Goal: Information Seeking & Learning: Learn about a topic

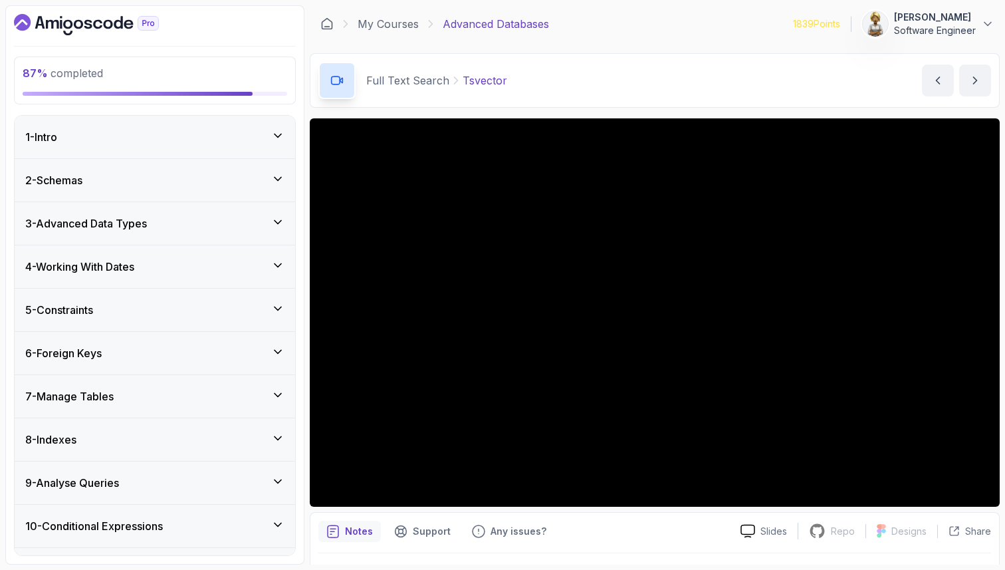
scroll to position [900, 0]
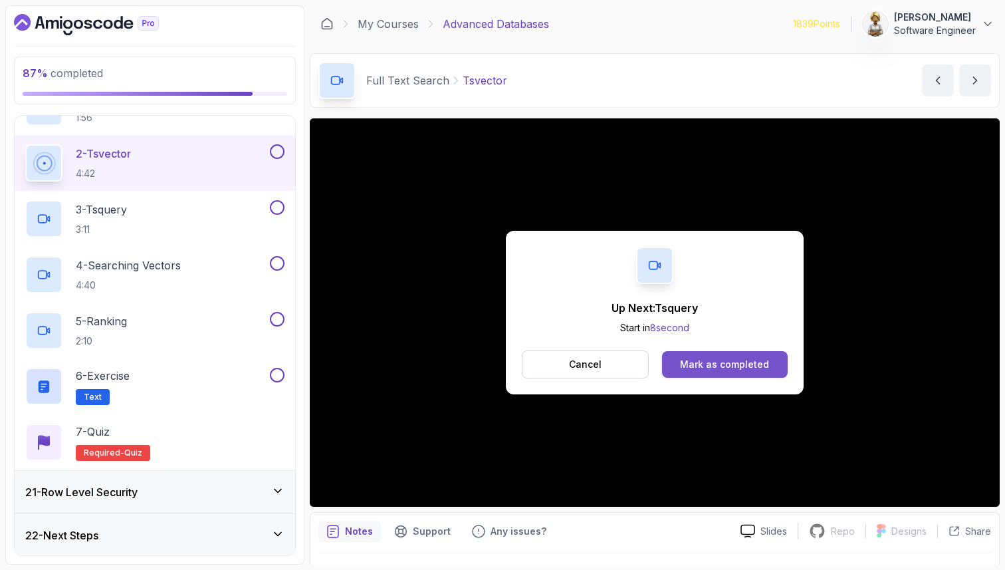
click at [740, 360] on div "Mark as completed" at bounding box center [724, 364] width 89 height 13
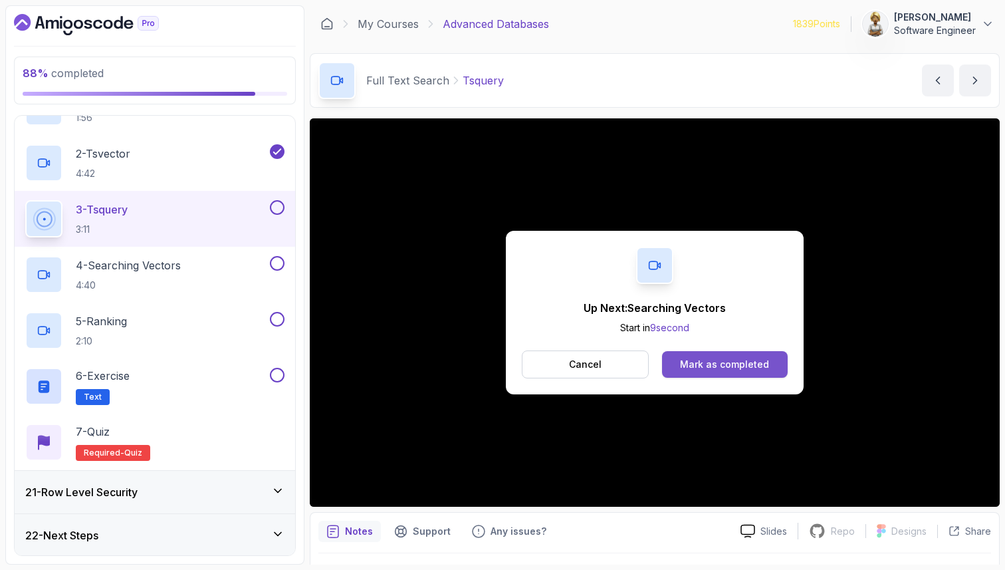
click at [715, 366] on div "Mark as completed" at bounding box center [724, 364] width 89 height 13
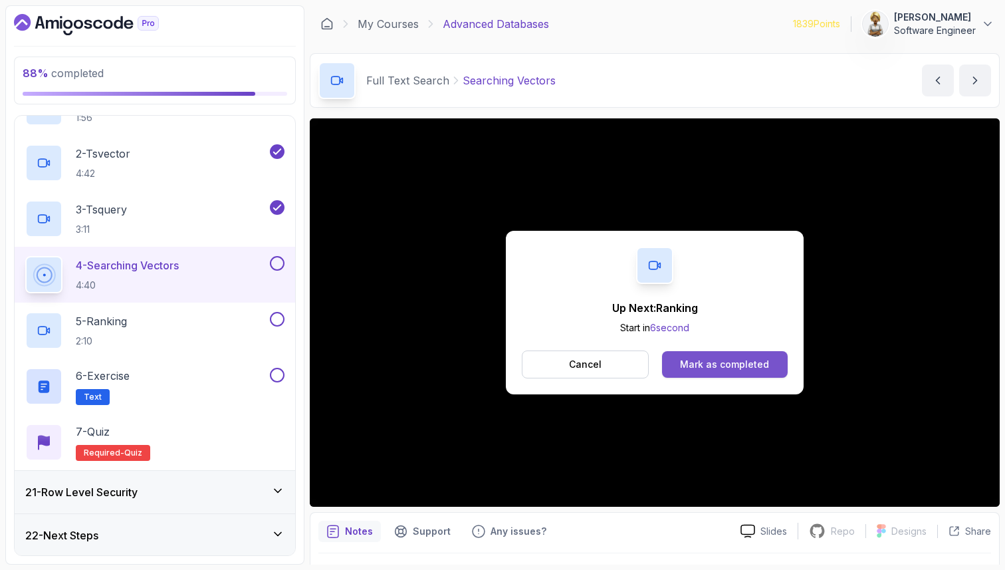
click at [719, 368] on div "Mark as completed" at bounding box center [724, 364] width 89 height 13
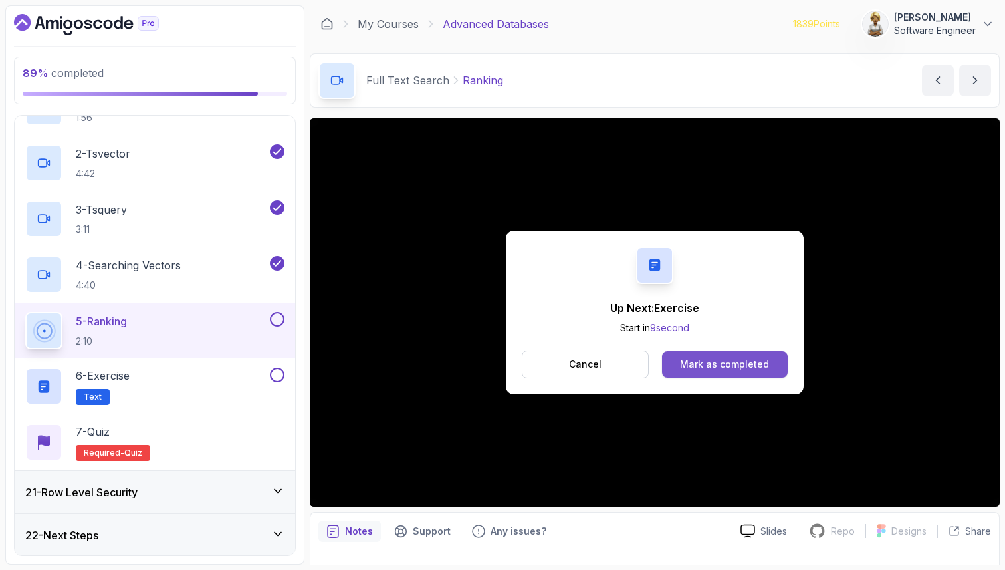
click at [714, 360] on div "Mark as completed" at bounding box center [724, 364] width 89 height 13
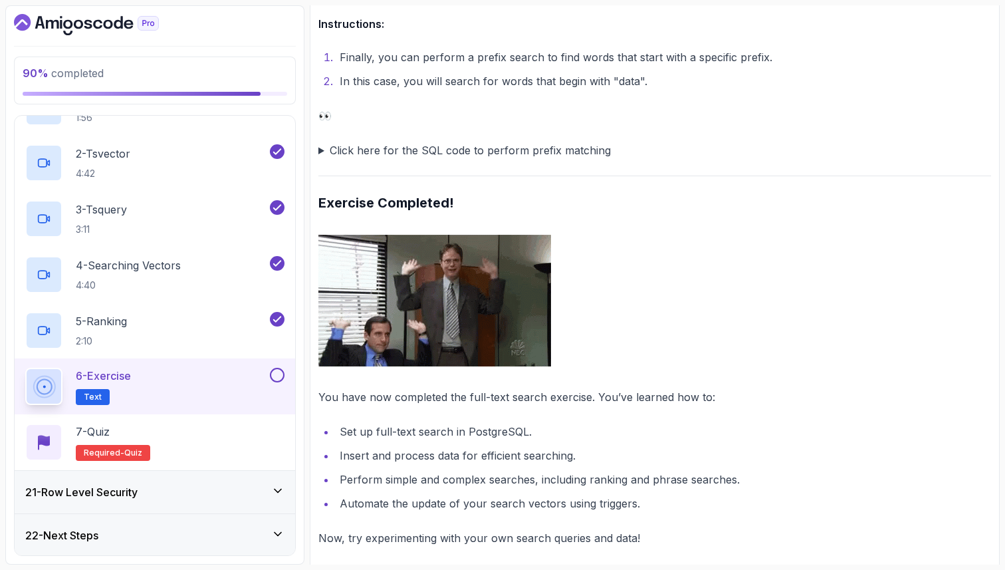
scroll to position [2870, 0]
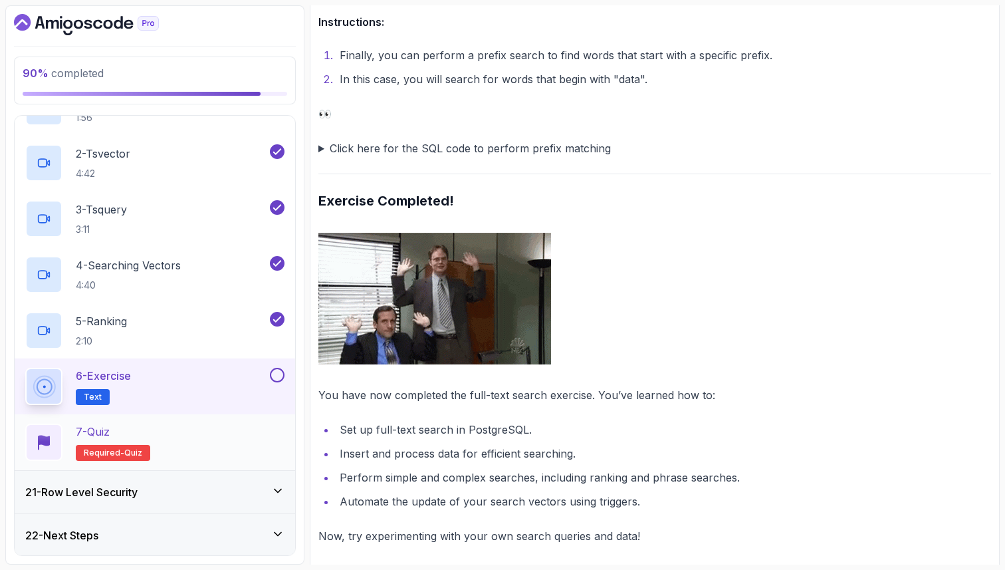
click at [235, 427] on div "7 - Quiz Required- quiz" at bounding box center [154, 442] width 259 height 37
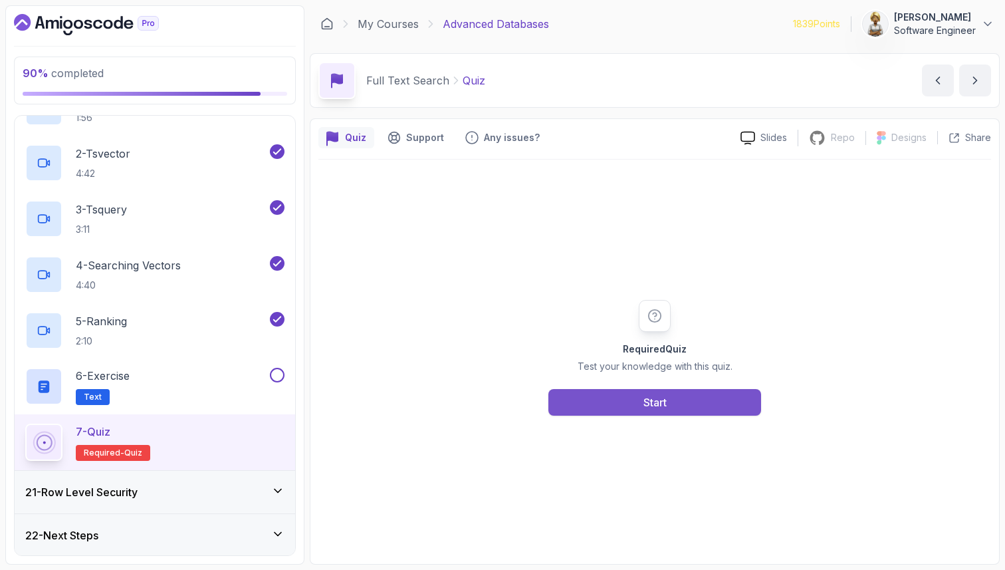
click at [654, 400] on div "Start" at bounding box center [655, 402] width 23 height 16
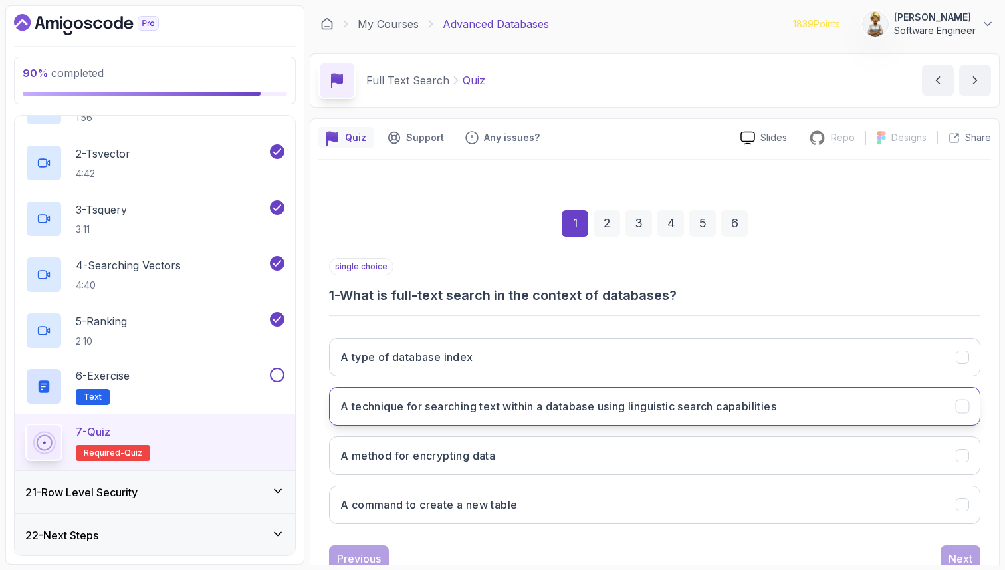
click at [653, 401] on h3 "A technique for searching text within a database using linguistic search capabi…" at bounding box center [558, 406] width 436 height 16
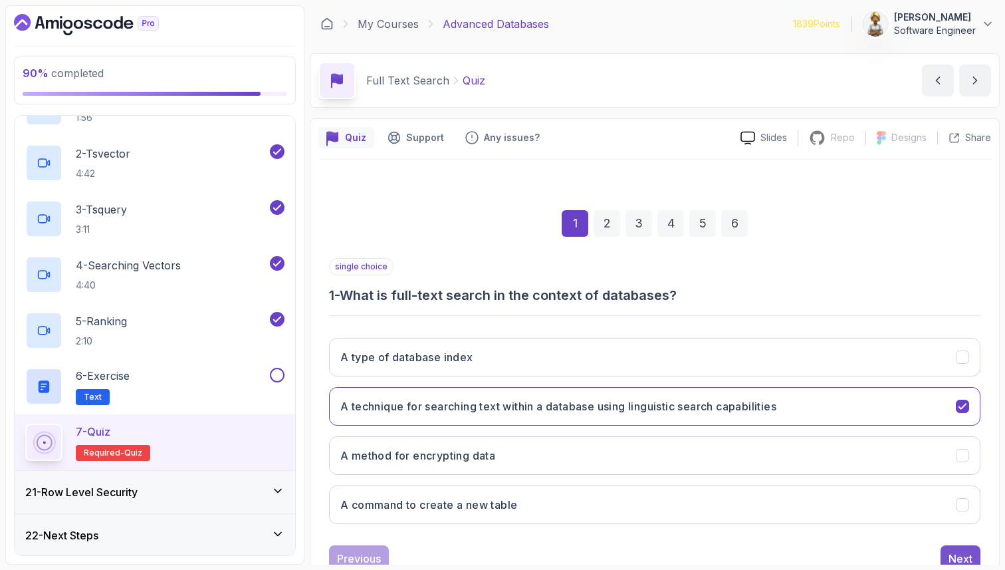
click at [955, 557] on div "Next" at bounding box center [961, 559] width 24 height 16
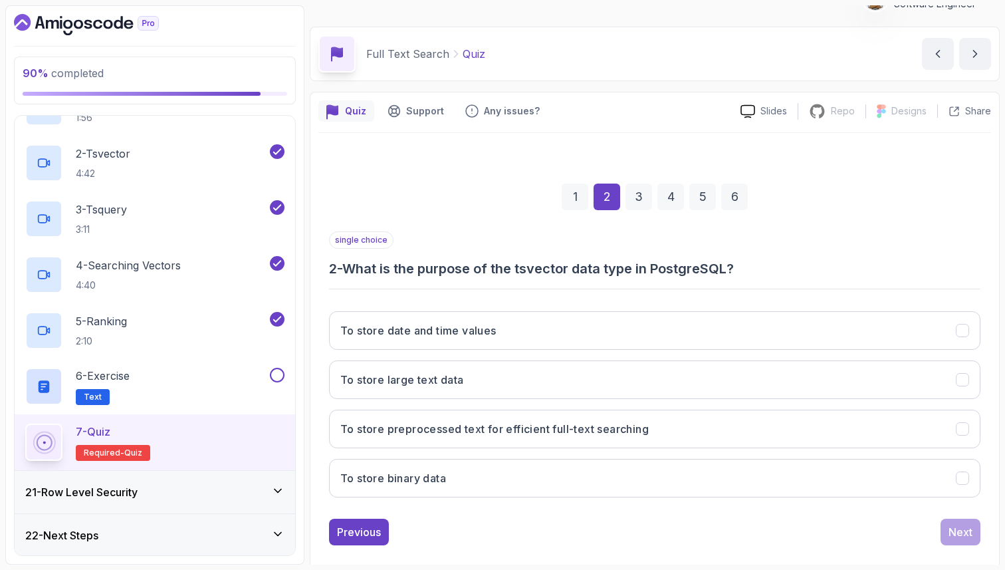
scroll to position [45, 0]
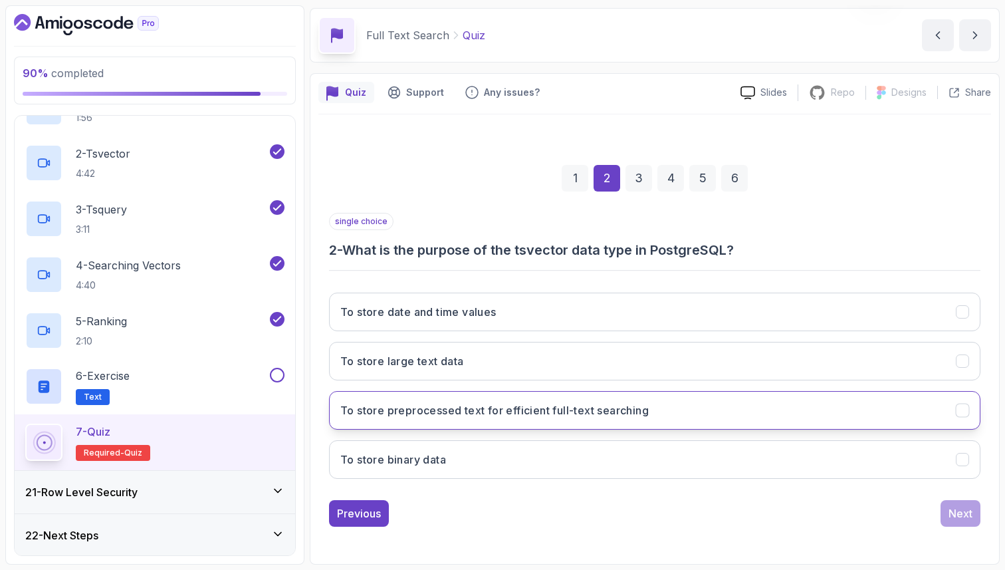
click at [907, 412] on button "To store preprocessed text for efficient full-text searching" at bounding box center [655, 410] width 652 height 39
click at [965, 512] on div "Next" at bounding box center [961, 513] width 24 height 16
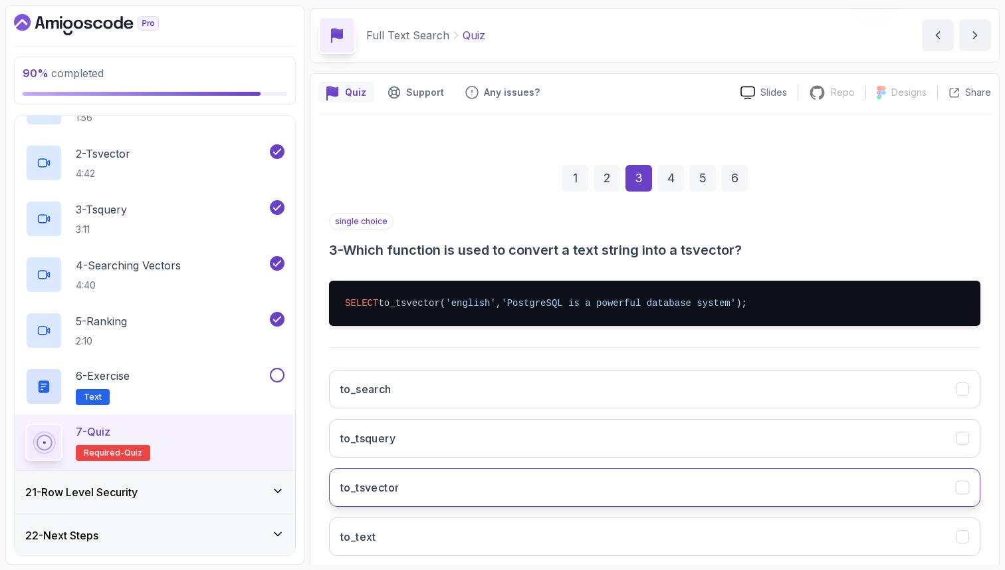
click at [447, 499] on button "to_tsvector" at bounding box center [655, 487] width 652 height 39
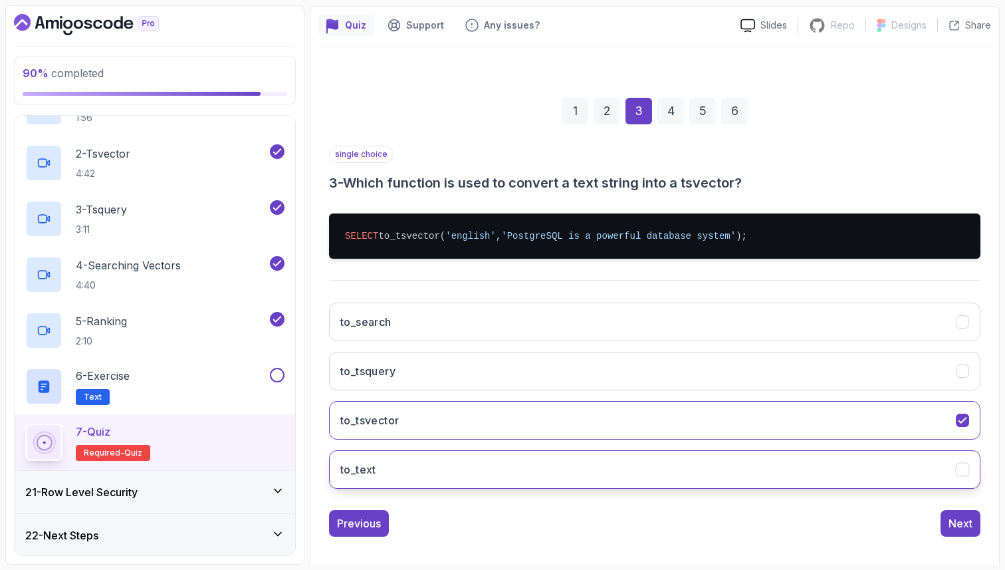
scroll to position [122, 0]
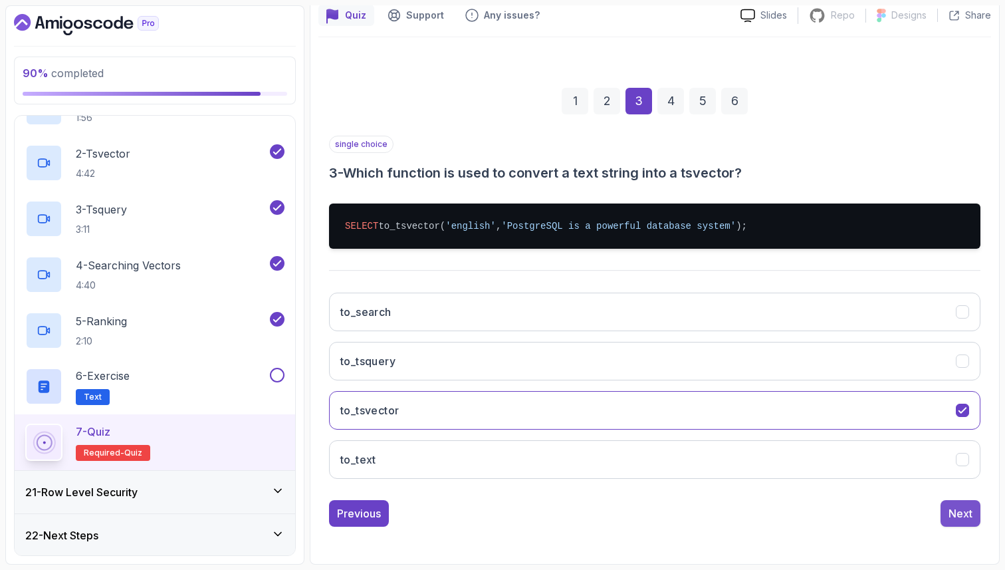
click at [967, 510] on div "Next" at bounding box center [961, 513] width 24 height 16
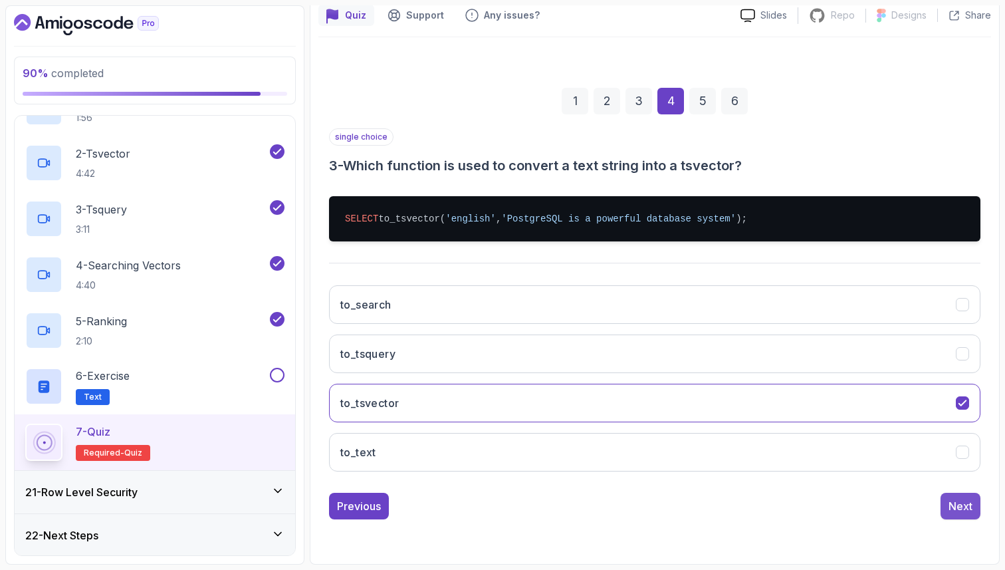
scroll to position [45, 0]
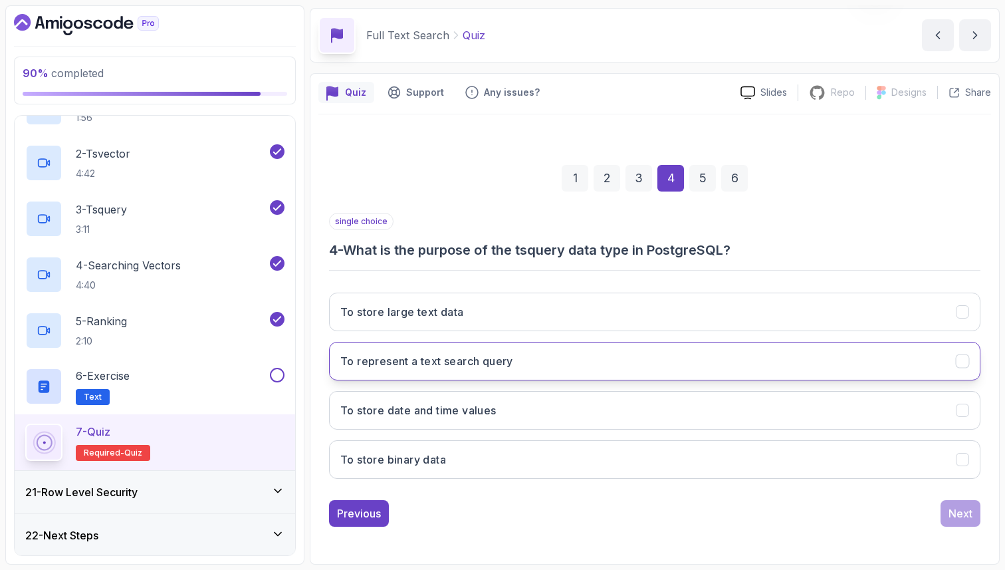
click at [573, 374] on button "To represent a text search query" at bounding box center [655, 361] width 652 height 39
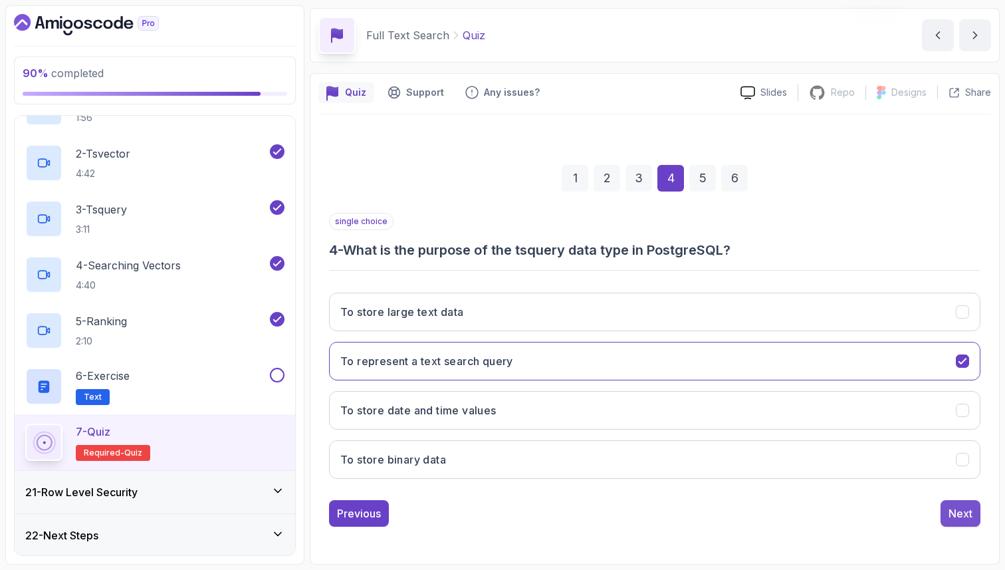
click at [973, 516] on button "Next" at bounding box center [961, 513] width 40 height 27
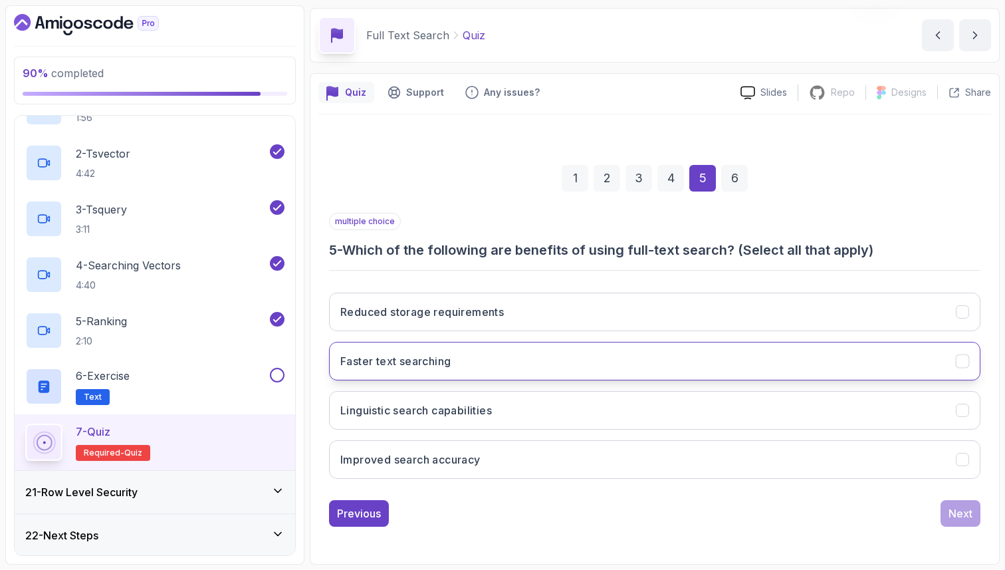
click at [523, 357] on button "Faster text searching" at bounding box center [655, 361] width 652 height 39
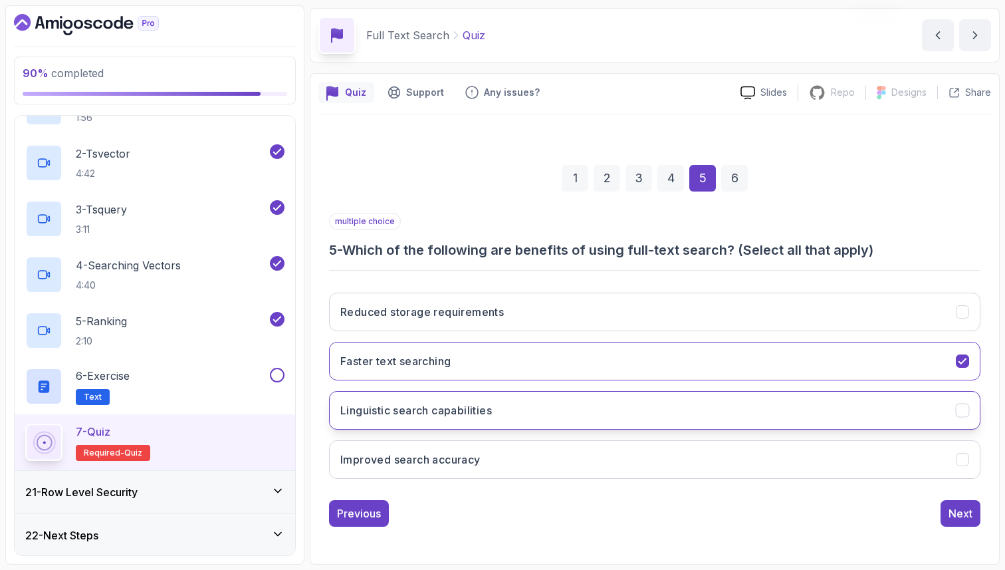
click at [539, 414] on button "Linguistic search capabilities" at bounding box center [655, 410] width 652 height 39
click at [479, 462] on h3 "Improved search accuracy" at bounding box center [410, 459] width 140 height 16
click at [964, 515] on div "Next" at bounding box center [961, 513] width 24 height 16
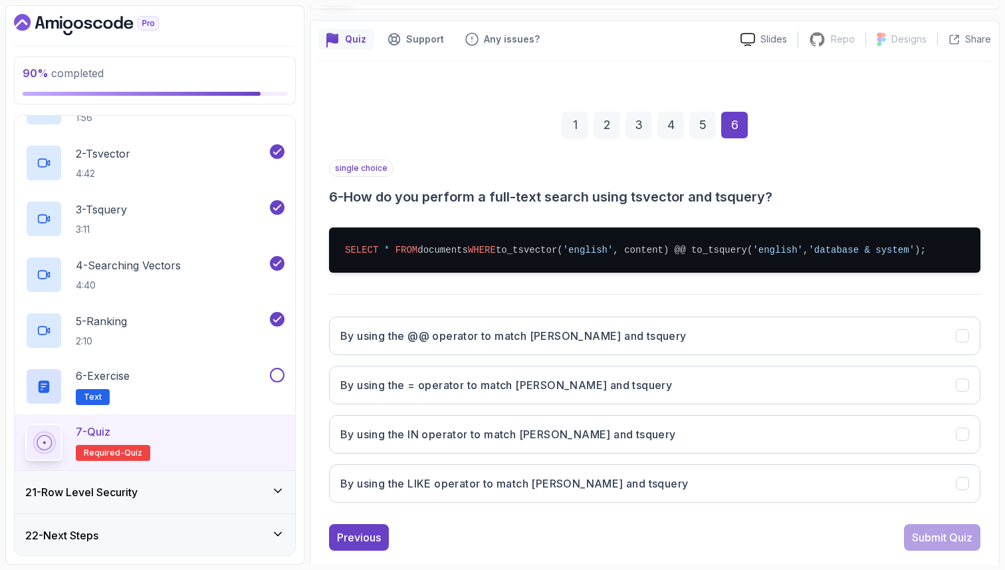
scroll to position [122, 0]
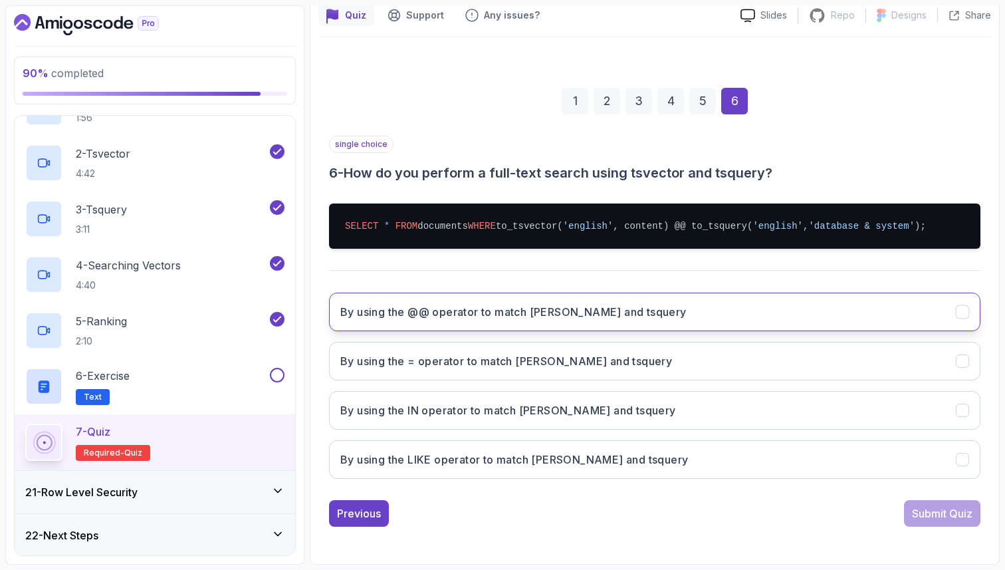
click at [729, 314] on button "By using the @@ operator to match [PERSON_NAME] and tsquery" at bounding box center [655, 312] width 652 height 39
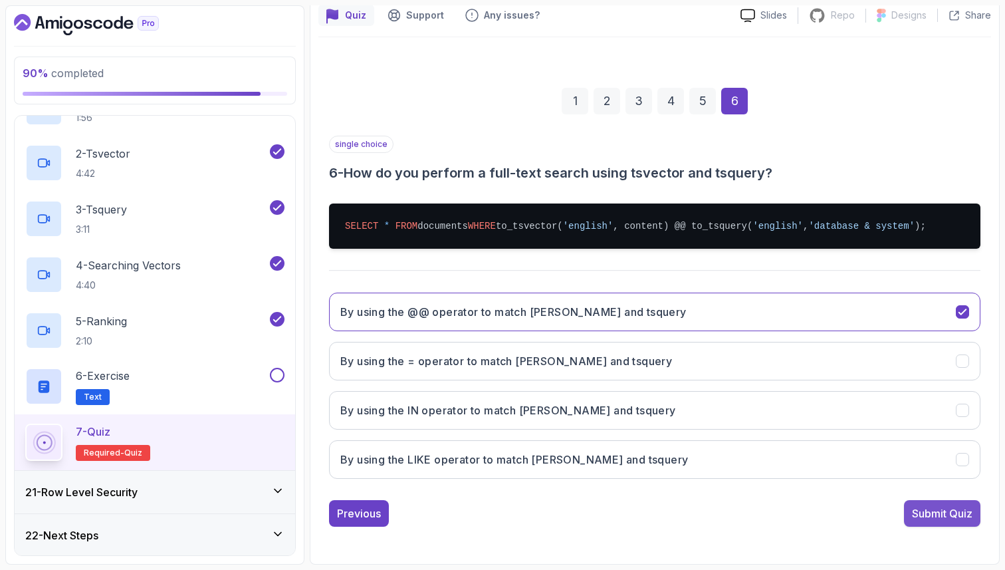
click at [954, 511] on div "Submit Quiz" at bounding box center [942, 513] width 61 height 16
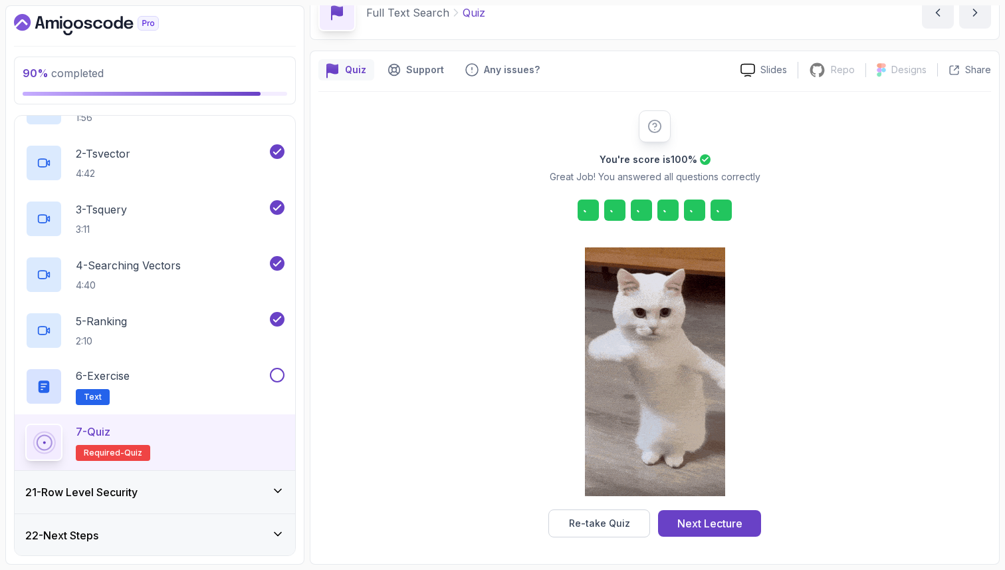
scroll to position [68, 0]
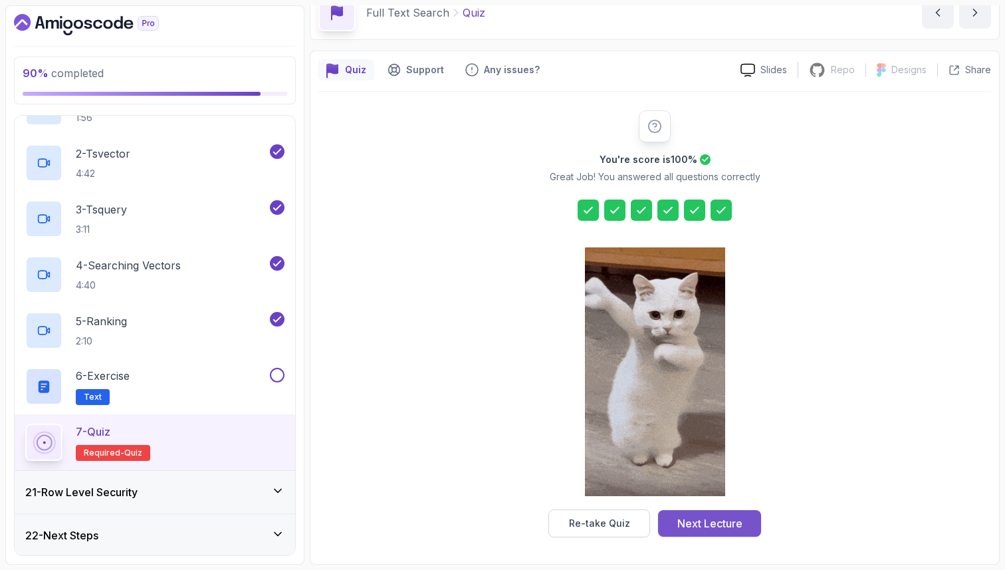
click at [719, 516] on div "Next Lecture" at bounding box center [710, 523] width 65 height 16
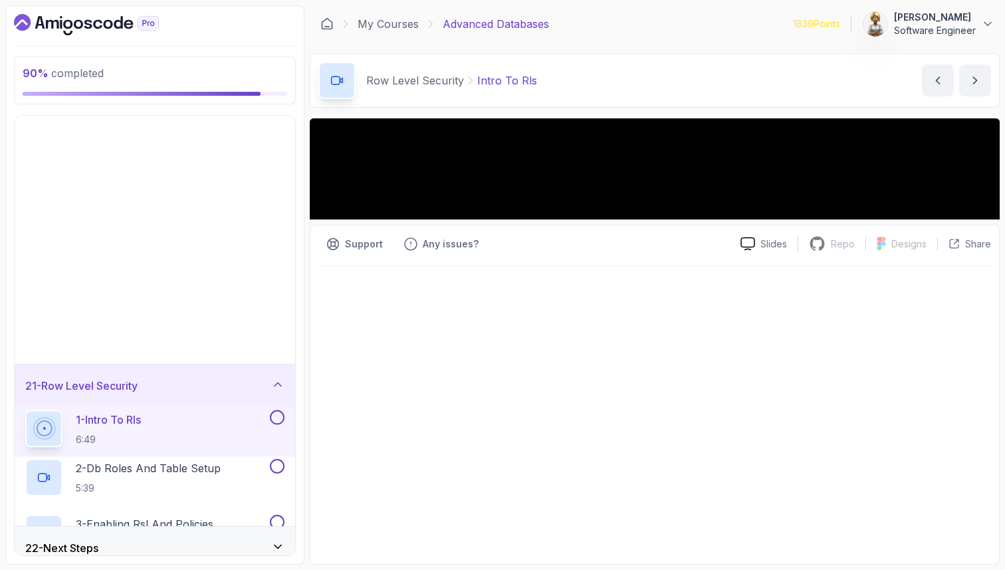
scroll to position [511, 0]
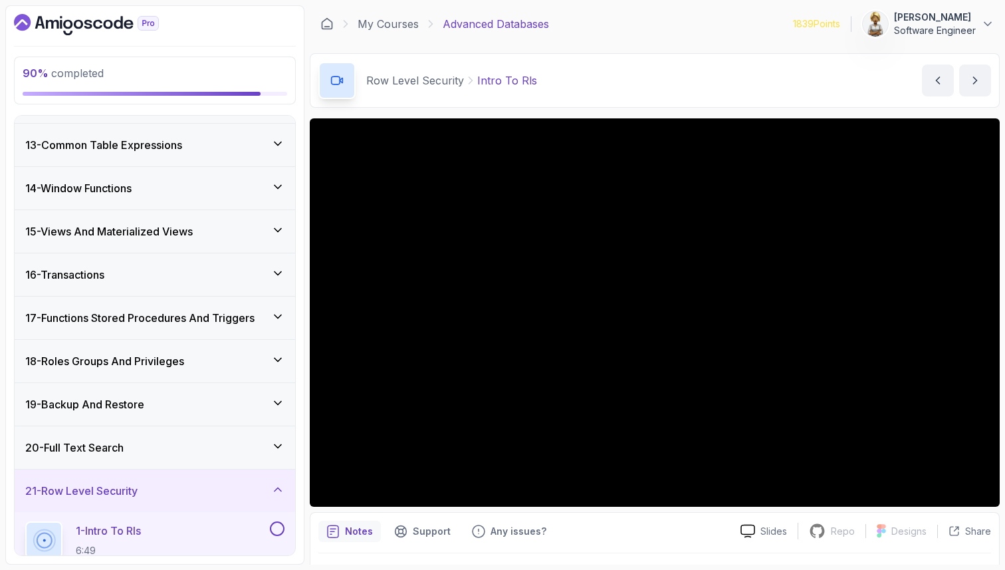
click at [129, 536] on p "1 - Intro To Rls" at bounding box center [108, 531] width 65 height 16
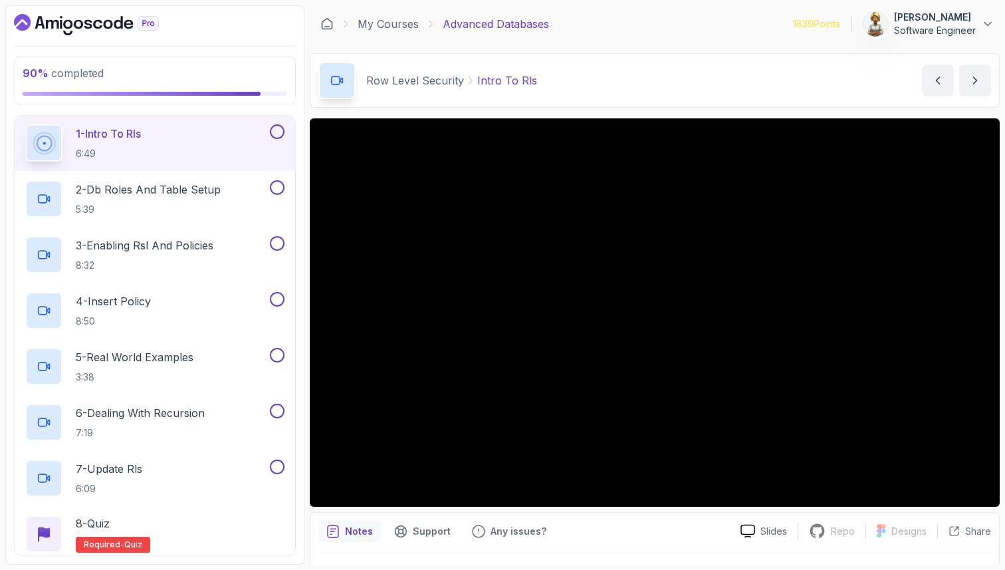
scroll to position [910, 0]
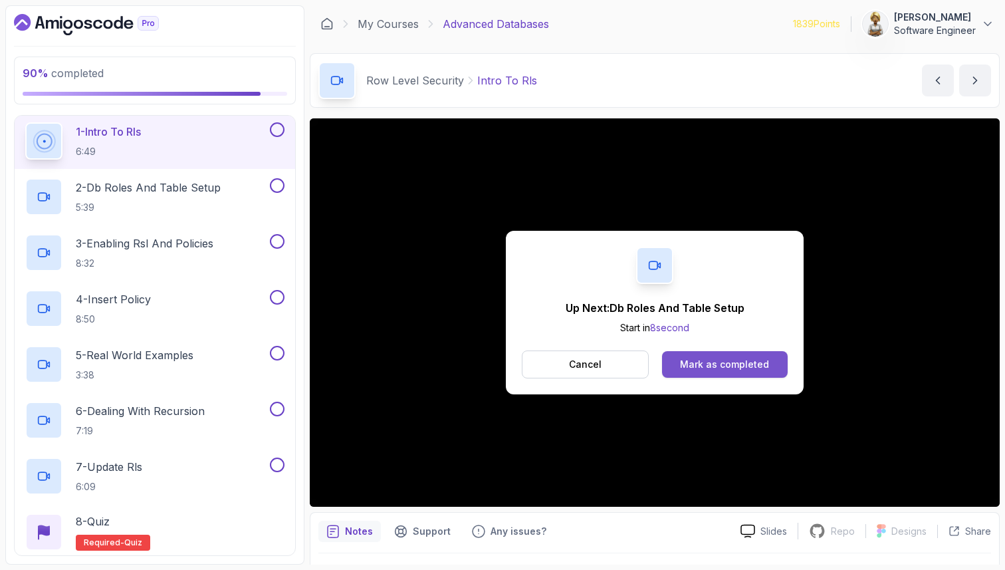
click at [758, 353] on button "Mark as completed" at bounding box center [725, 364] width 126 height 27
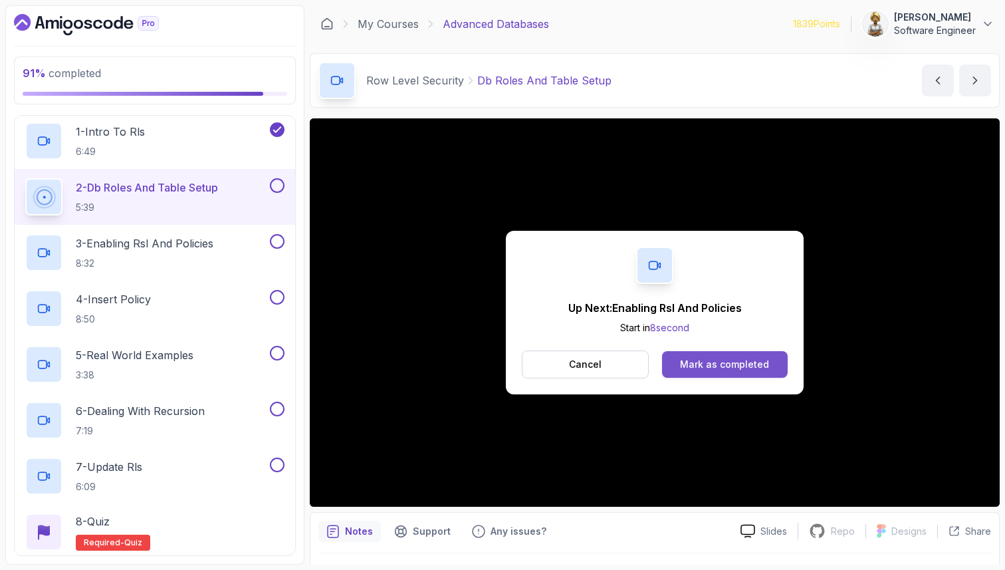
click at [710, 362] on div "Mark as completed" at bounding box center [724, 364] width 89 height 13
